Goal: Transaction & Acquisition: Download file/media

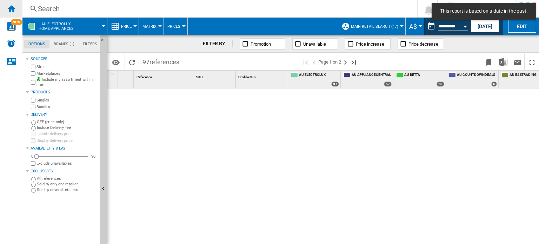
click at [13, 7] on ng-md-icon "Home" at bounding box center [11, 8] width 8 height 8
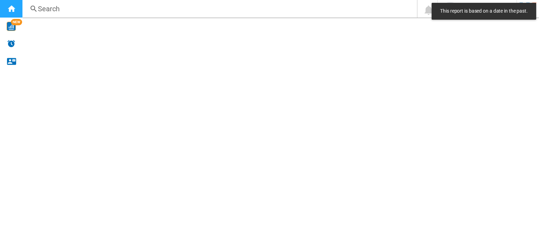
click at [13, 9] on ng-md-icon "Home" at bounding box center [11, 8] width 8 height 8
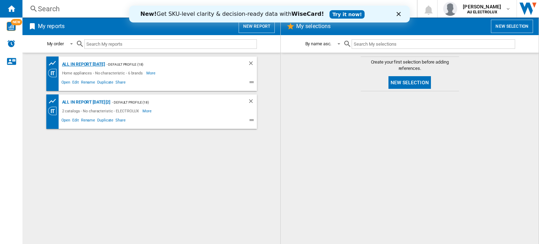
click at [94, 66] on div "All in report [DATE]" at bounding box center [82, 64] width 45 height 9
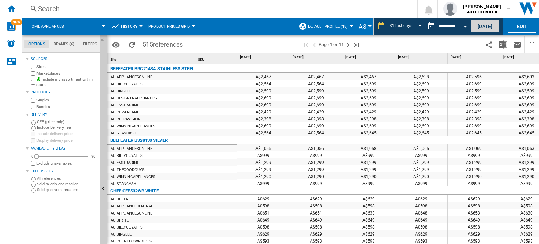
click at [480, 24] on button "[DATE]" at bounding box center [485, 26] width 28 height 13
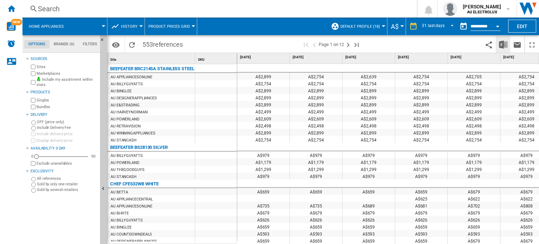
click at [502, 45] on img "Download in Excel" at bounding box center [503, 44] width 8 height 8
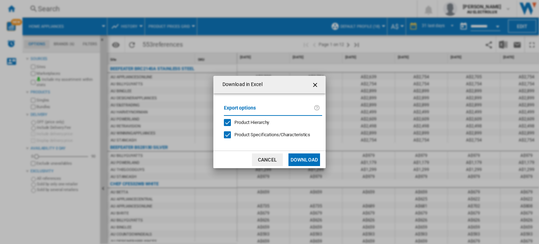
click at [227, 119] on div "Product Hierarchy" at bounding box center [227, 122] width 7 height 7
drag, startPoint x: 226, startPoint y: 133, endPoint x: 251, endPoint y: 140, distance: 25.8
click at [227, 133] on div at bounding box center [227, 134] width 7 height 7
click at [305, 159] on button "Download" at bounding box center [305, 159] width 32 height 13
